Goal: Task Accomplishment & Management: Complete application form

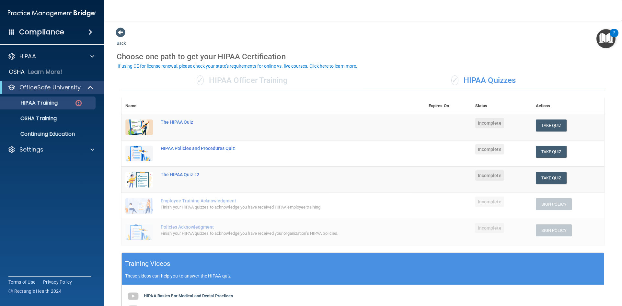
click at [560, 132] on td "Take Quiz Download Certificate" at bounding box center [568, 127] width 72 height 27
click at [559, 129] on button "Take Quiz" at bounding box center [550, 125] width 31 height 12
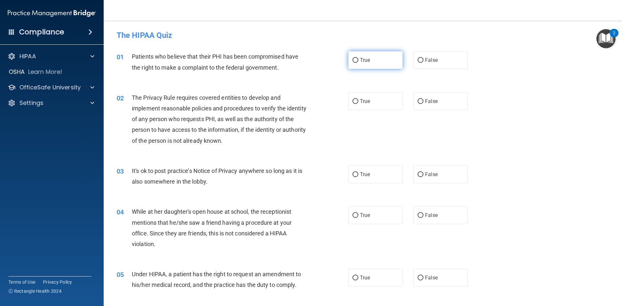
click at [385, 69] on label "True" at bounding box center [375, 60] width 54 height 18
click at [358, 63] on input "True" at bounding box center [355, 60] width 6 height 5
radio input "true"
click at [387, 101] on label "True" at bounding box center [375, 101] width 54 height 18
click at [358, 101] on input "True" at bounding box center [355, 101] width 6 height 5
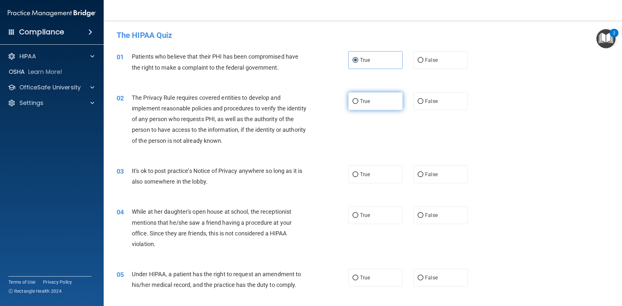
radio input "true"
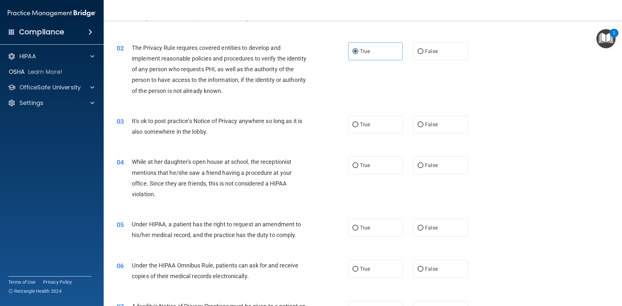
scroll to position [65, 0]
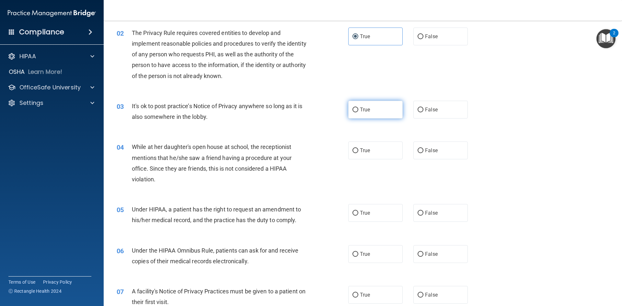
click at [348, 104] on label "True" at bounding box center [375, 110] width 54 height 18
click at [352, 107] on input "True" at bounding box center [355, 109] width 6 height 5
radio input "true"
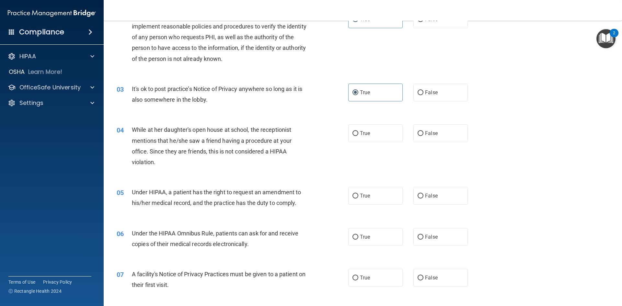
scroll to position [97, 0]
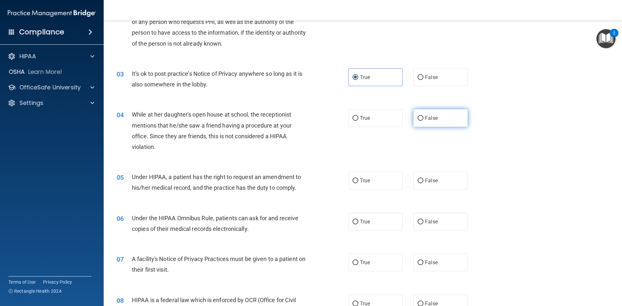
click at [419, 116] on input "False" at bounding box center [420, 118] width 6 height 5
radio input "true"
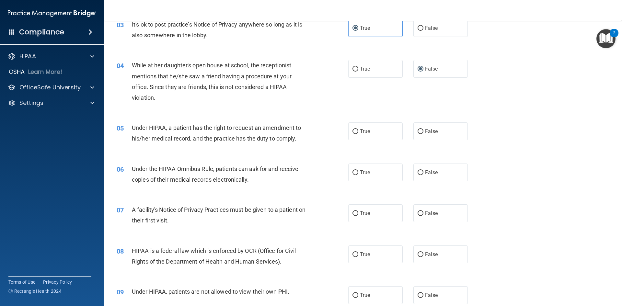
scroll to position [162, 0]
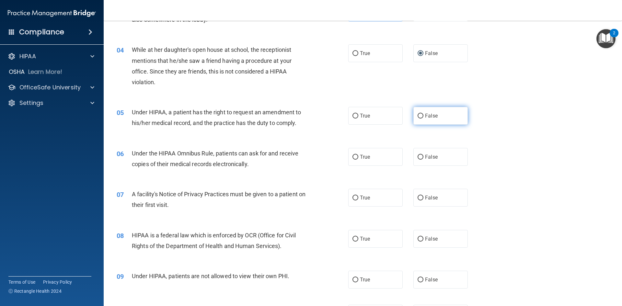
click at [425, 118] on span "False" at bounding box center [431, 116] width 13 height 6
click at [423, 118] on input "False" at bounding box center [420, 116] width 6 height 5
radio input "true"
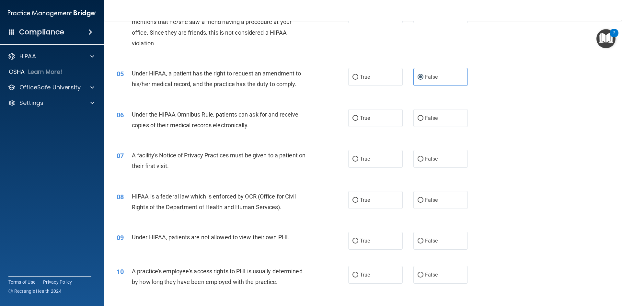
scroll to position [227, 0]
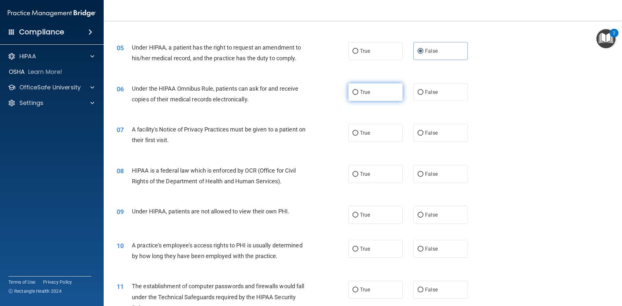
click at [376, 94] on label "True" at bounding box center [375, 92] width 54 height 18
click at [358, 94] on input "True" at bounding box center [355, 92] width 6 height 5
radio input "true"
click at [374, 128] on label "True" at bounding box center [375, 133] width 54 height 18
click at [358, 131] on input "True" at bounding box center [355, 133] width 6 height 5
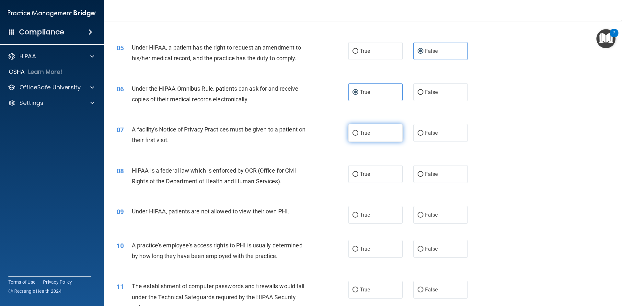
radio input "true"
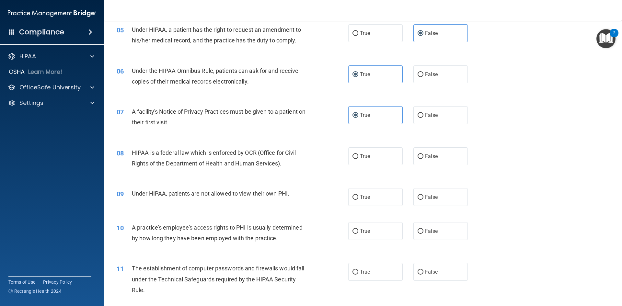
scroll to position [259, 0]
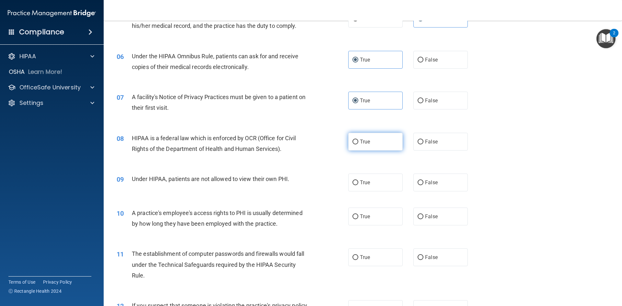
click at [366, 140] on span "True" at bounding box center [365, 142] width 10 height 6
click at [358, 140] on input "True" at bounding box center [355, 142] width 6 height 5
radio input "true"
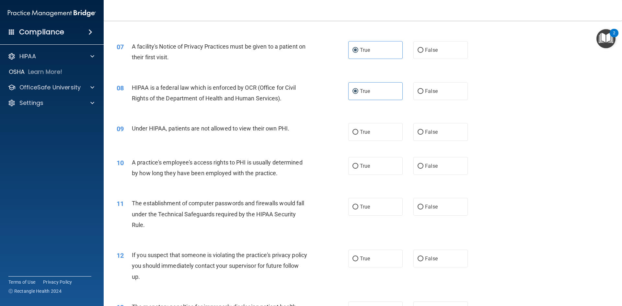
scroll to position [324, 0]
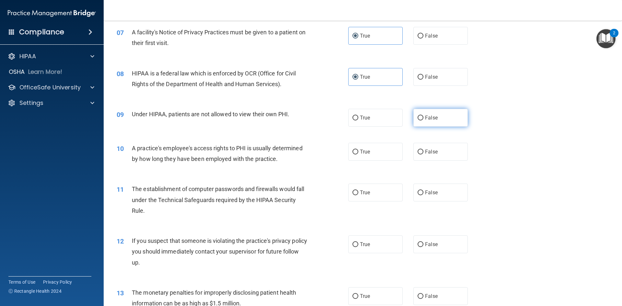
click at [440, 118] on label "False" at bounding box center [440, 118] width 54 height 18
click at [423, 118] on input "False" at bounding box center [420, 118] width 6 height 5
radio input "true"
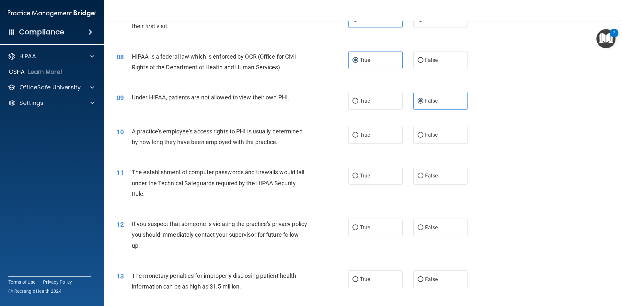
scroll to position [356, 0]
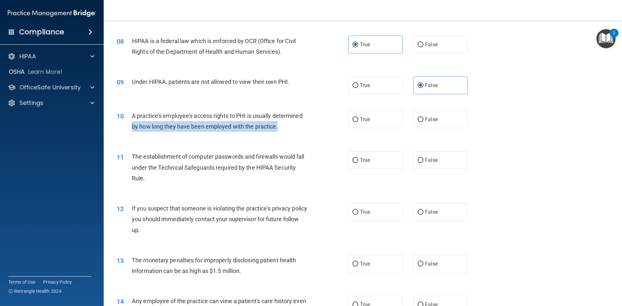
drag, startPoint x: 133, startPoint y: 125, endPoint x: 294, endPoint y: 127, distance: 161.2
click at [294, 127] on div "A practice's employee's access rights to PHI is usually determined by how long …" at bounding box center [222, 120] width 181 height 21
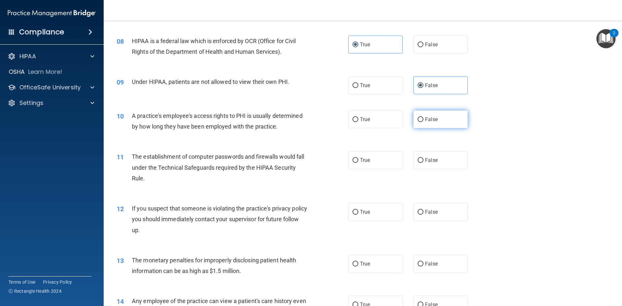
click at [438, 117] on label "False" at bounding box center [440, 119] width 54 height 18
click at [423, 117] on input "False" at bounding box center [420, 119] width 6 height 5
radio input "true"
click at [358, 165] on label "True" at bounding box center [375, 160] width 54 height 18
click at [358, 163] on input "True" at bounding box center [355, 160] width 6 height 5
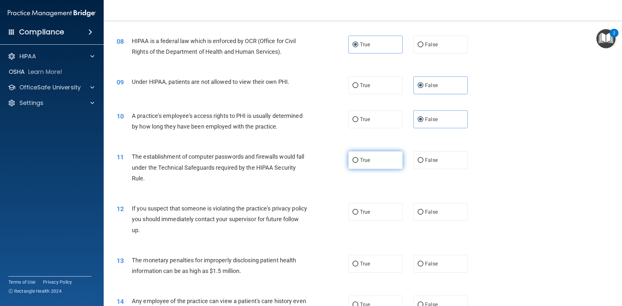
radio input "true"
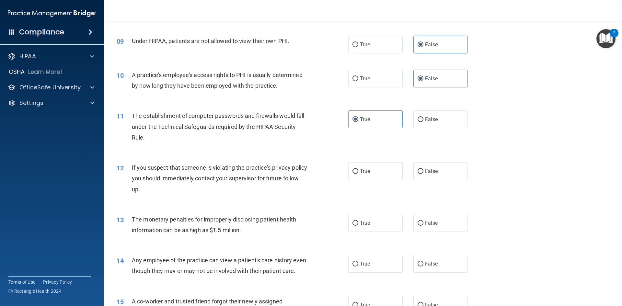
scroll to position [421, 0]
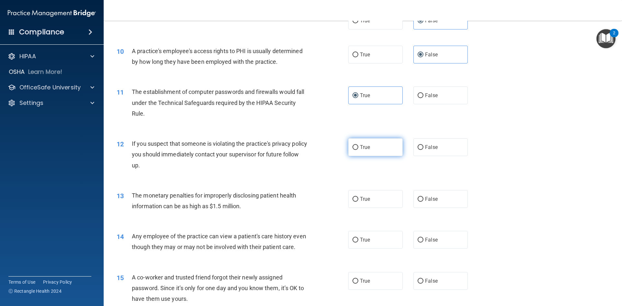
click at [355, 147] on input "True" at bounding box center [355, 147] width 6 height 5
radio input "true"
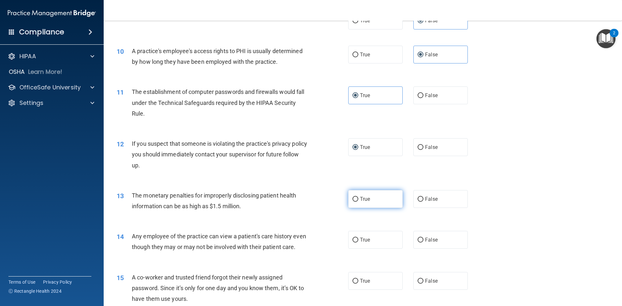
click at [388, 200] on label "True" at bounding box center [375, 199] width 54 height 18
click at [358, 200] on input "True" at bounding box center [355, 199] width 6 height 5
radio input "true"
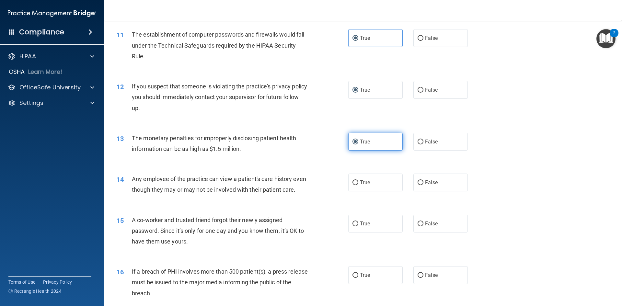
scroll to position [518, 0]
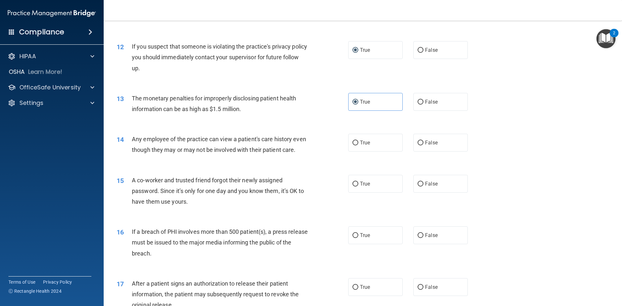
click at [454, 154] on div "14 Any employee of the practice can view a patient's care history even though t…" at bounding box center [363, 146] width 502 height 41
click at [451, 148] on label "False" at bounding box center [440, 143] width 54 height 18
click at [423, 145] on input "False" at bounding box center [420, 142] width 6 height 5
radio input "true"
click at [413, 191] on label "False" at bounding box center [440, 184] width 54 height 18
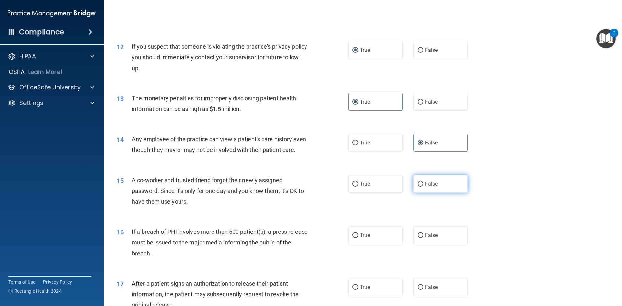
click at [417, 186] on input "False" at bounding box center [420, 184] width 6 height 5
radio input "true"
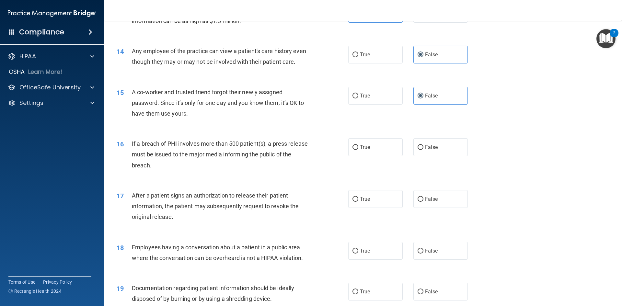
scroll to position [615, 0]
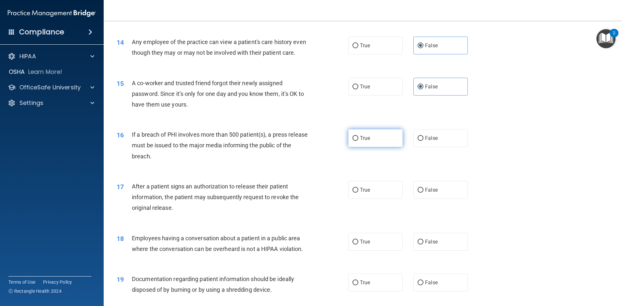
click at [365, 147] on label "True" at bounding box center [375, 138] width 54 height 18
click at [358, 141] on input "True" at bounding box center [355, 138] width 6 height 5
radio input "true"
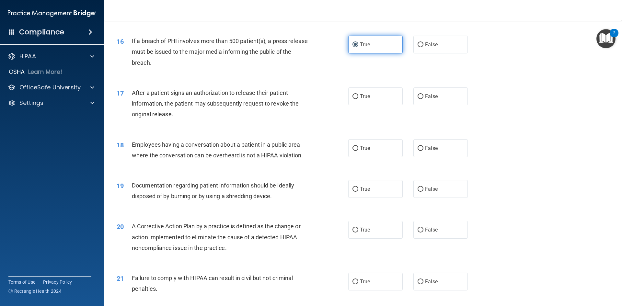
scroll to position [712, 0]
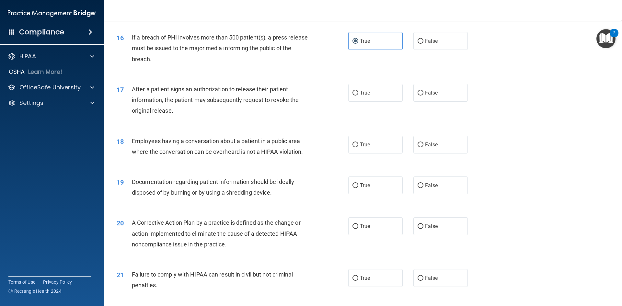
click at [382, 113] on div "17 After a patient signs an authorization to release their patient information,…" at bounding box center [363, 102] width 502 height 52
click at [375, 102] on label "True" at bounding box center [375, 93] width 54 height 18
click at [358, 95] on input "True" at bounding box center [355, 93] width 6 height 5
radio input "true"
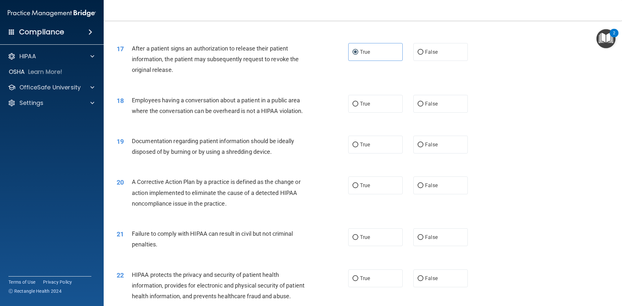
scroll to position [777, 0]
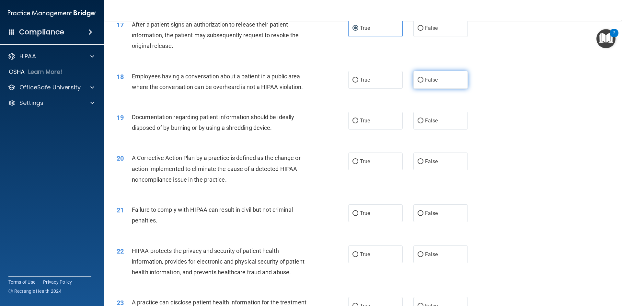
click at [441, 89] on label "False" at bounding box center [440, 80] width 54 height 18
click at [423, 83] on input "False" at bounding box center [420, 80] width 6 height 5
radio input "true"
click at [355, 129] on label "True" at bounding box center [375, 121] width 54 height 18
click at [355, 123] on input "True" at bounding box center [355, 120] width 6 height 5
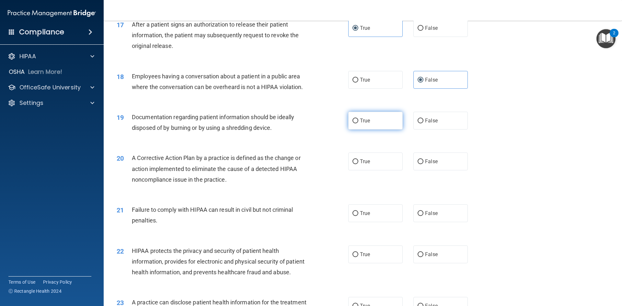
radio input "true"
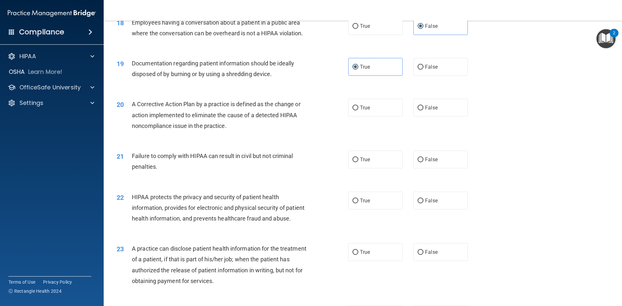
scroll to position [842, 0]
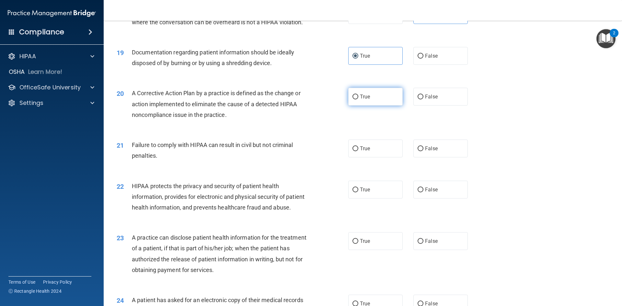
click at [355, 106] on label "True" at bounding box center [375, 97] width 54 height 18
click at [355, 99] on input "True" at bounding box center [355, 97] width 6 height 5
radio input "true"
click at [414, 156] on label "False" at bounding box center [440, 149] width 54 height 18
click at [417, 151] on input "False" at bounding box center [420, 148] width 6 height 5
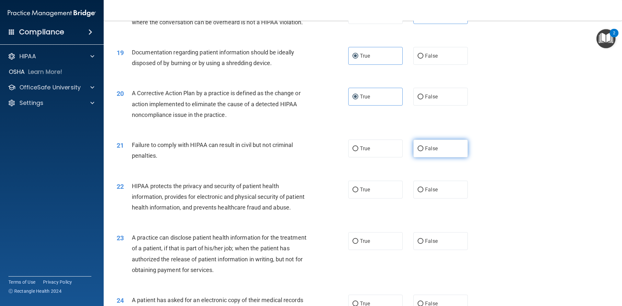
radio input "true"
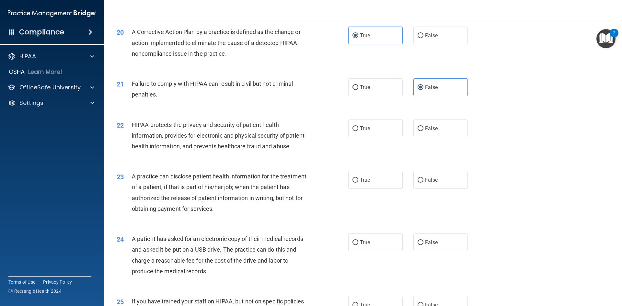
scroll to position [906, 0]
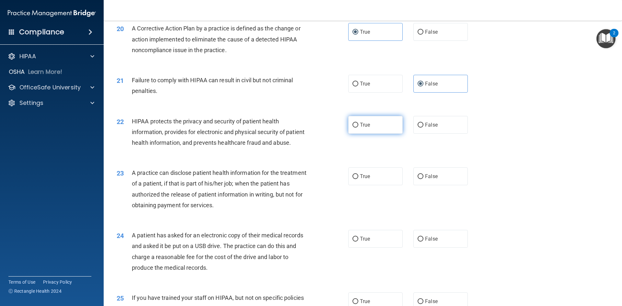
click at [376, 134] on label "True" at bounding box center [375, 125] width 54 height 18
click at [358, 128] on input "True" at bounding box center [355, 125] width 6 height 5
radio input "true"
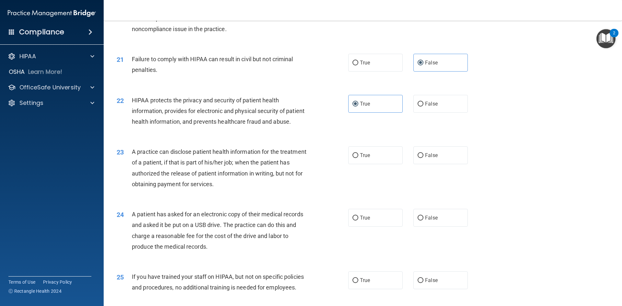
scroll to position [939, 0]
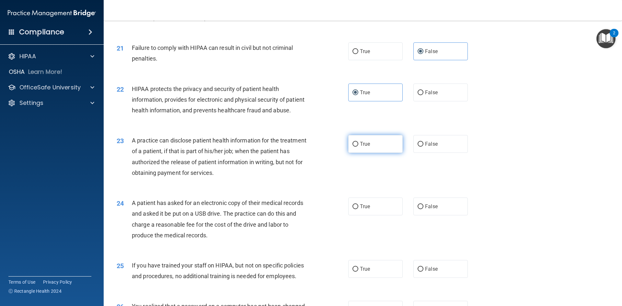
click at [358, 153] on label "True" at bounding box center [375, 144] width 54 height 18
click at [358, 147] on input "True" at bounding box center [355, 144] width 6 height 5
radio input "true"
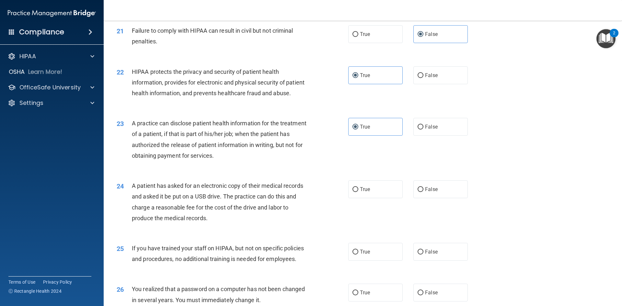
scroll to position [971, 0]
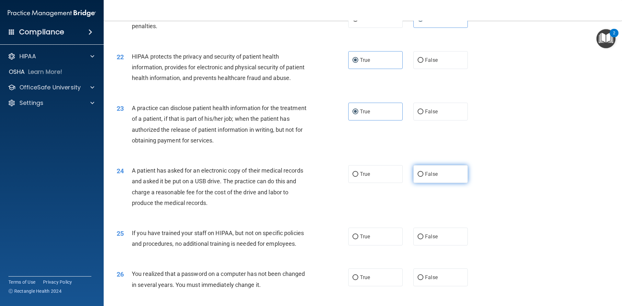
click at [463, 183] on label "False" at bounding box center [440, 174] width 54 height 18
click at [423, 177] on input "False" at bounding box center [420, 174] width 6 height 5
radio input "true"
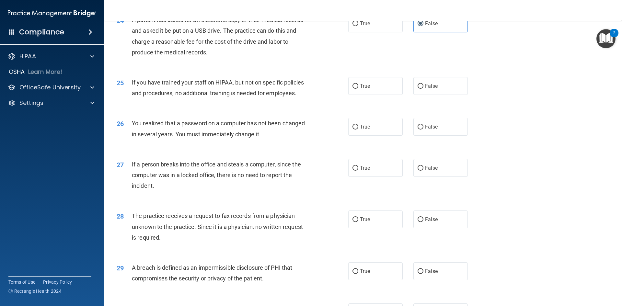
scroll to position [1133, 0]
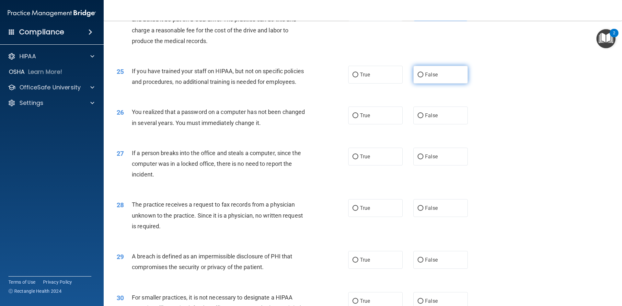
click at [420, 84] on label "False" at bounding box center [440, 75] width 54 height 18
click at [420, 77] on input "False" at bounding box center [420, 75] width 6 height 5
radio input "true"
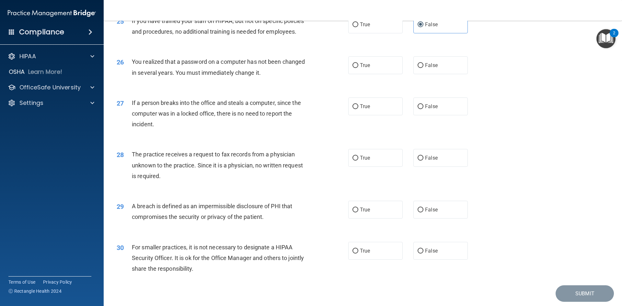
scroll to position [1198, 0]
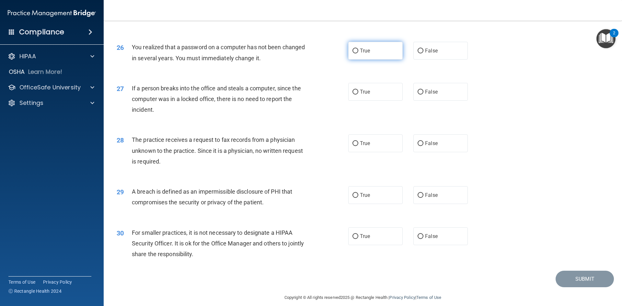
click at [367, 54] on span "True" at bounding box center [365, 51] width 10 height 6
click at [358, 53] on input "True" at bounding box center [355, 51] width 6 height 5
radio input "true"
click at [434, 101] on label "False" at bounding box center [440, 92] width 54 height 18
click at [423, 95] on input "False" at bounding box center [420, 92] width 6 height 5
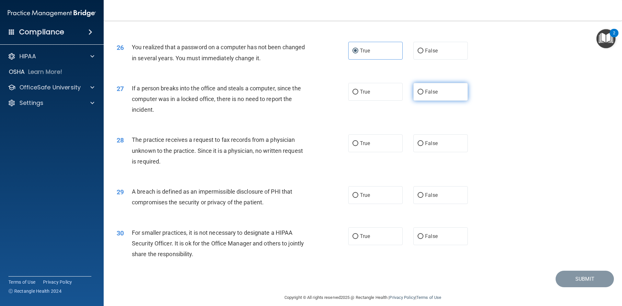
radio input "true"
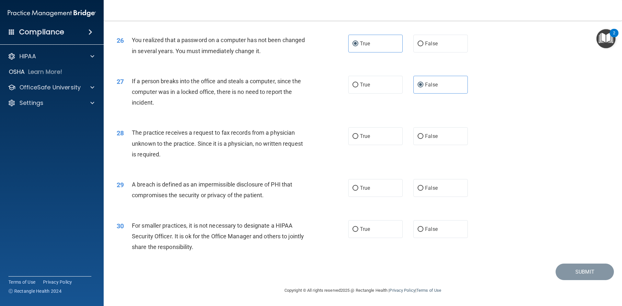
scroll to position [1226, 0]
click at [458, 145] on label "False" at bounding box center [440, 136] width 54 height 18
click at [423, 139] on input "False" at bounding box center [420, 136] width 6 height 5
radio input "true"
click at [385, 184] on label "True" at bounding box center [375, 188] width 54 height 18
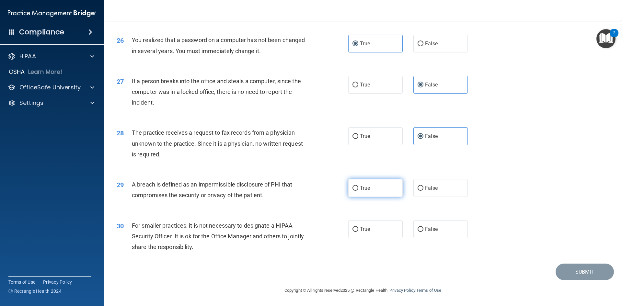
click at [358, 186] on input "True" at bounding box center [355, 188] width 6 height 5
radio input "true"
click at [413, 229] on label "False" at bounding box center [440, 229] width 54 height 18
click at [417, 229] on input "False" at bounding box center [420, 229] width 6 height 5
radio input "true"
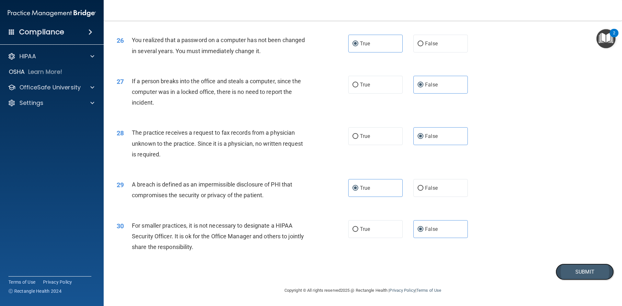
click at [590, 275] on button "Submit" at bounding box center [584, 271] width 58 height 17
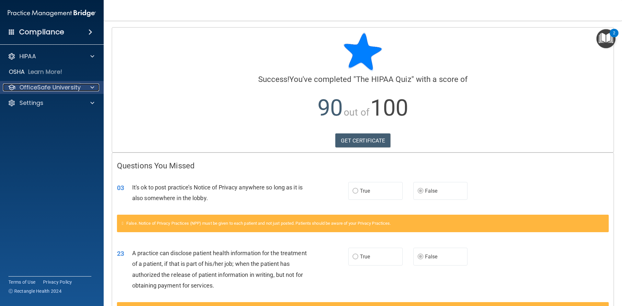
click at [68, 87] on p "OfficeSafe University" at bounding box center [49, 88] width 61 height 8
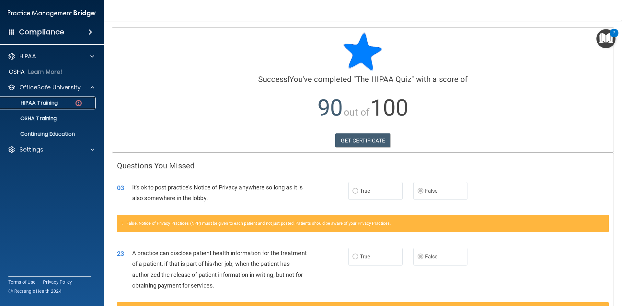
click at [68, 102] on div "HIPAA Training" at bounding box center [48, 103] width 88 height 6
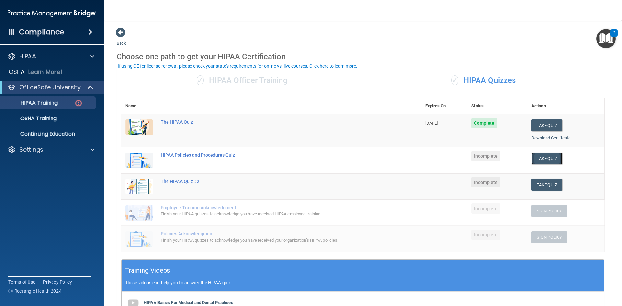
click at [547, 160] on button "Take Quiz" at bounding box center [546, 158] width 31 height 12
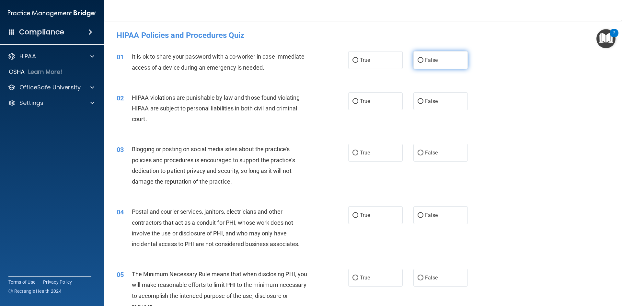
click at [431, 60] on span "False" at bounding box center [431, 60] width 13 height 6
click at [423, 60] on input "False" at bounding box center [420, 60] width 6 height 5
radio input "true"
click at [371, 104] on label "True" at bounding box center [375, 101] width 54 height 18
click at [358, 104] on input "True" at bounding box center [355, 101] width 6 height 5
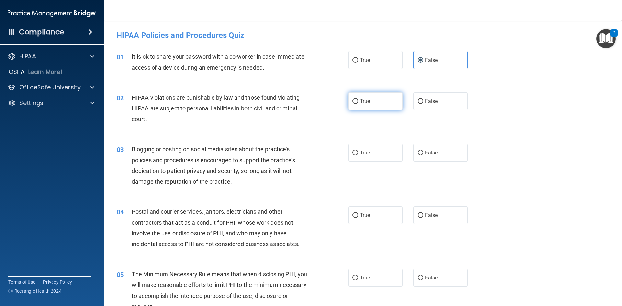
radio input "true"
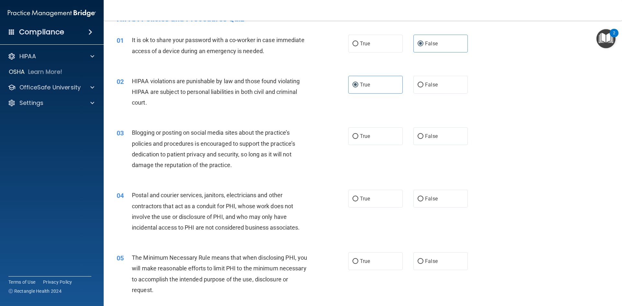
scroll to position [32, 0]
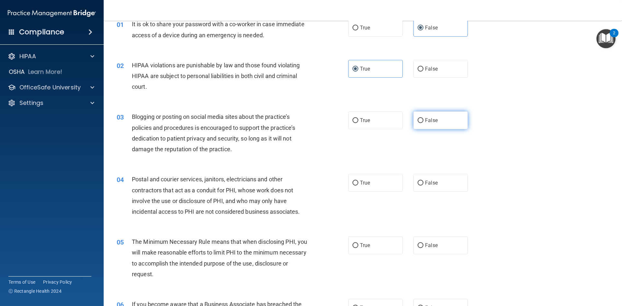
click at [426, 114] on label "False" at bounding box center [440, 120] width 54 height 18
click at [423, 118] on input "False" at bounding box center [420, 120] width 6 height 5
radio input "true"
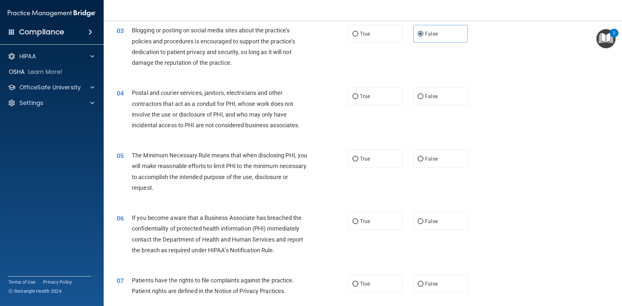
scroll to position [129, 0]
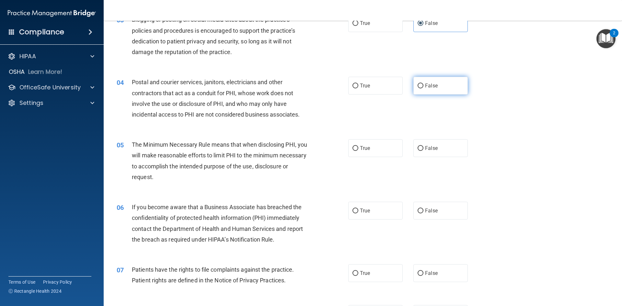
click at [446, 89] on label "False" at bounding box center [440, 86] width 54 height 18
click at [423, 88] on input "False" at bounding box center [420, 86] width 6 height 5
radio input "true"
click at [365, 150] on span "True" at bounding box center [365, 148] width 10 height 6
click at [358, 150] on input "True" at bounding box center [355, 148] width 6 height 5
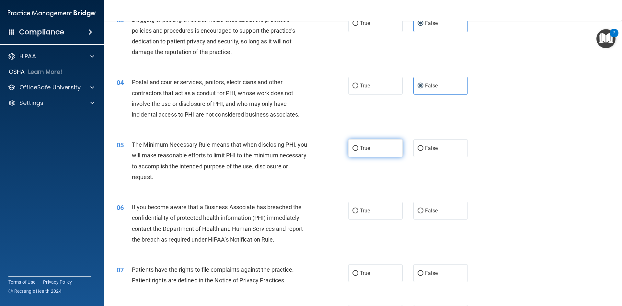
radio input "true"
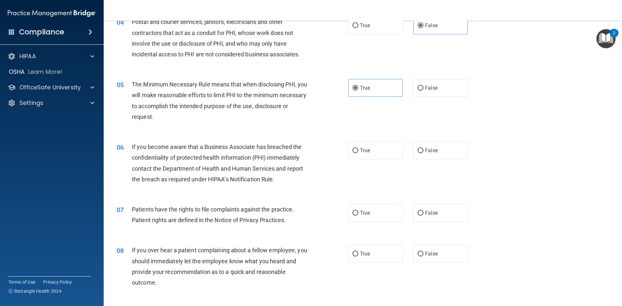
scroll to position [227, 0]
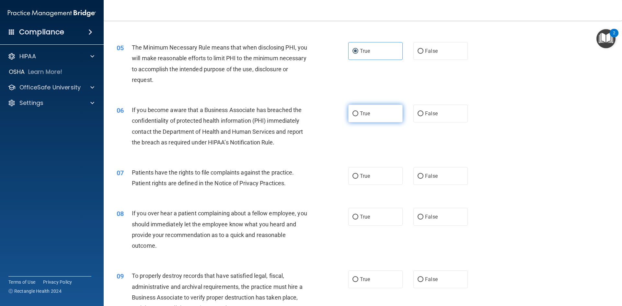
click at [378, 116] on label "True" at bounding box center [375, 114] width 54 height 18
click at [358, 116] on input "True" at bounding box center [355, 113] width 6 height 5
radio input "true"
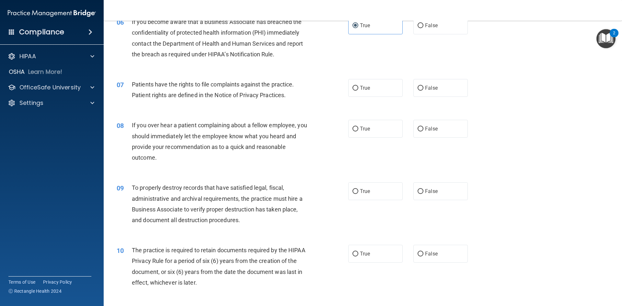
scroll to position [324, 0]
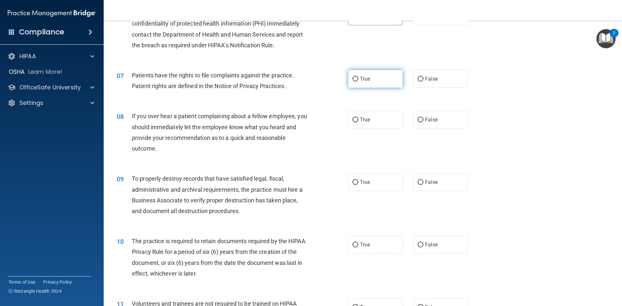
click at [369, 79] on label "True" at bounding box center [375, 79] width 54 height 18
click at [358, 79] on input "True" at bounding box center [355, 79] width 6 height 5
radio input "true"
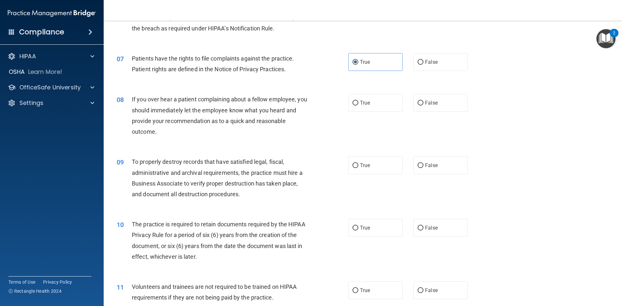
scroll to position [356, 0]
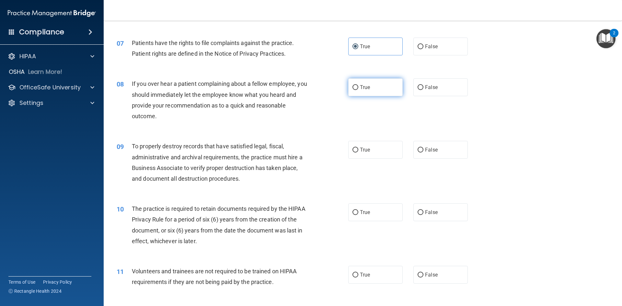
click at [382, 93] on label "True" at bounding box center [375, 87] width 54 height 18
click at [358, 90] on input "True" at bounding box center [355, 87] width 6 height 5
radio input "true"
click at [423, 90] on label "False" at bounding box center [440, 87] width 54 height 18
click at [423, 90] on input "False" at bounding box center [420, 87] width 6 height 5
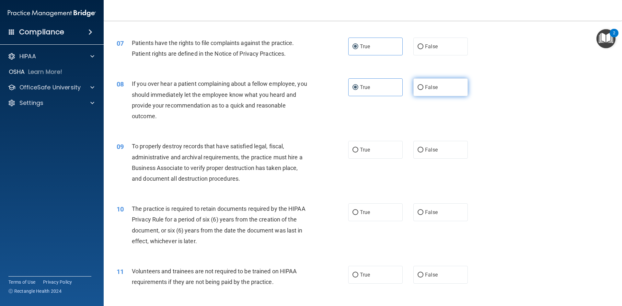
radio input "true"
radio input "false"
